Goal: Information Seeking & Learning: Learn about a topic

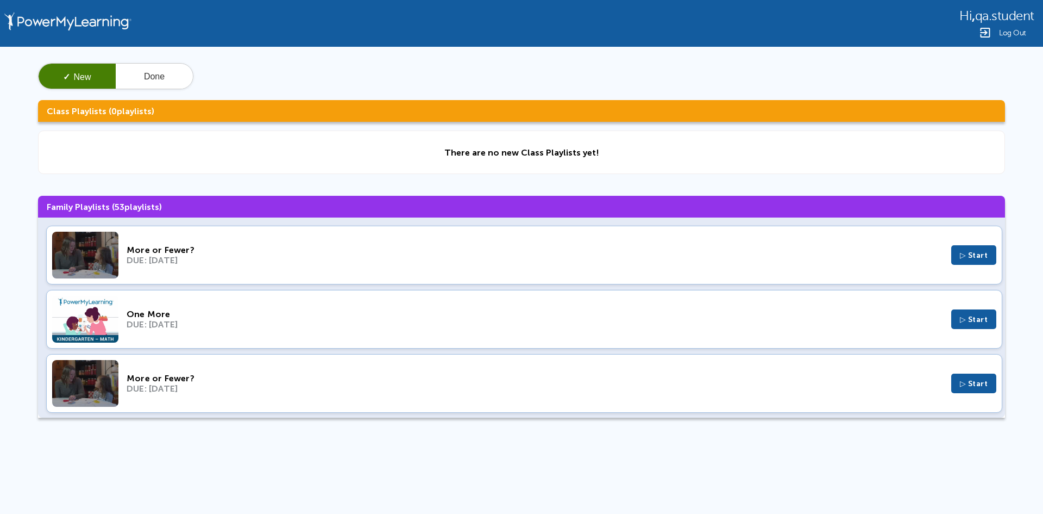
click at [518, 249] on div "More or Fewer?" at bounding box center [535, 250] width 817 height 10
click at [335, 305] on div "One More DUE: Jan 10, 2024 ▷ Start" at bounding box center [524, 319] width 956 height 59
click at [999, 30] on div "Log Out" at bounding box center [997, 32] width 75 height 13
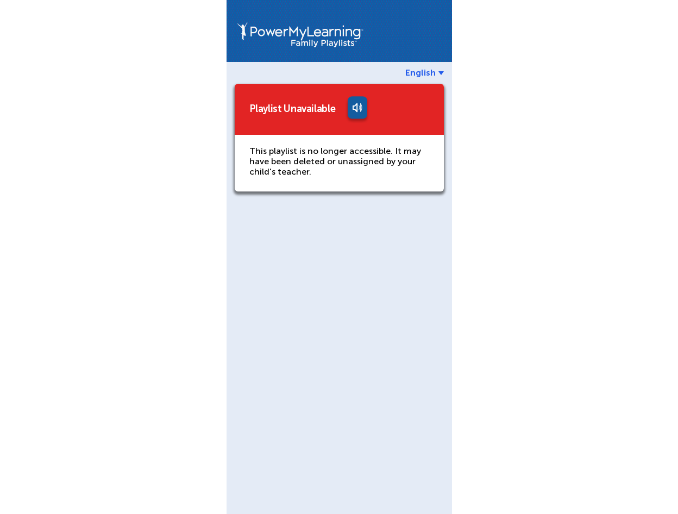
click at [640, 185] on div "English Playlist Unavailable This playlist is no longer accessible. It may have…" at bounding box center [339, 257] width 678 height 514
